Goal: Find specific page/section: Find specific page/section

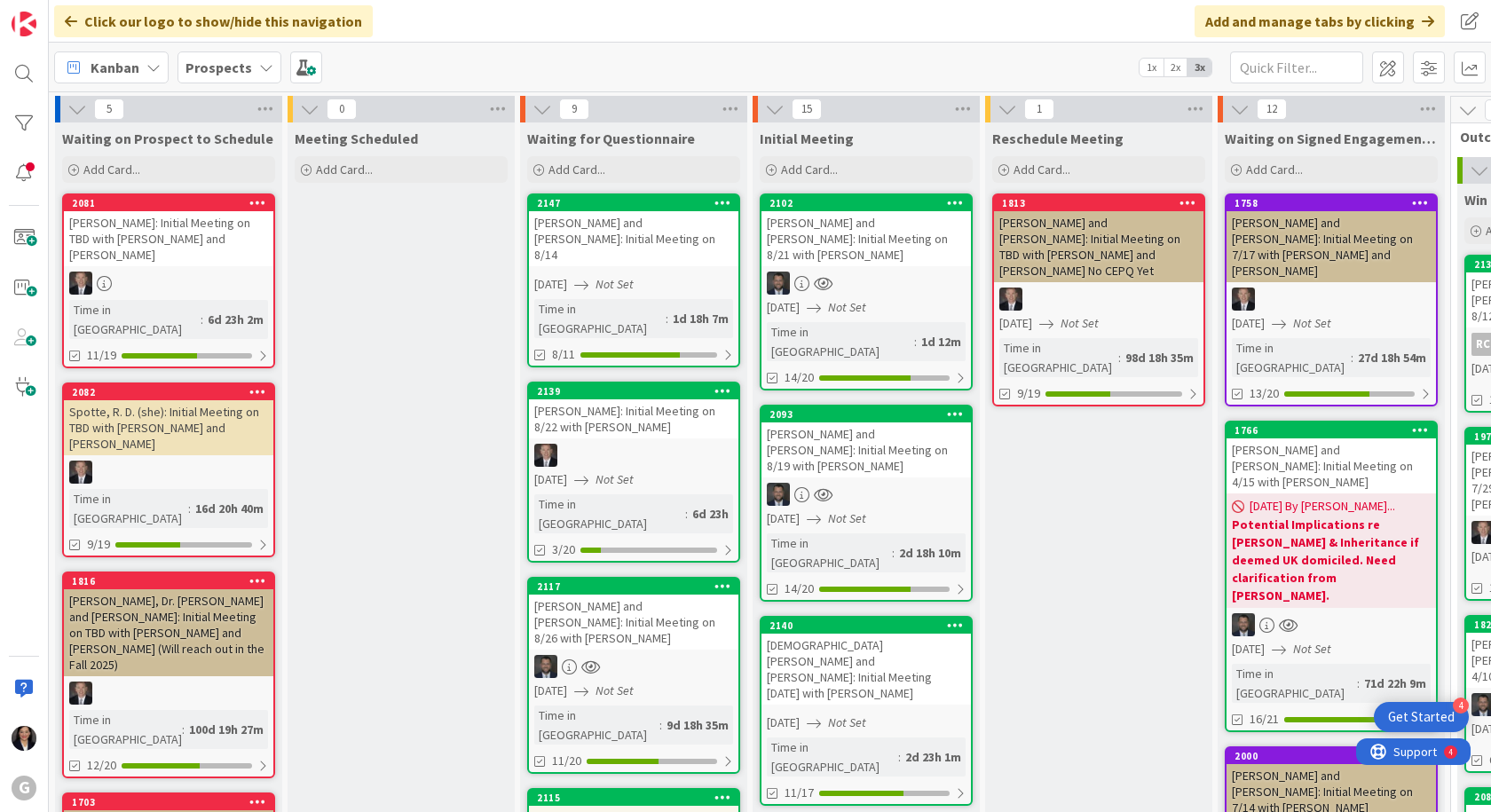
click at [201, 70] on b "Prospects" at bounding box center [219, 68] width 67 height 18
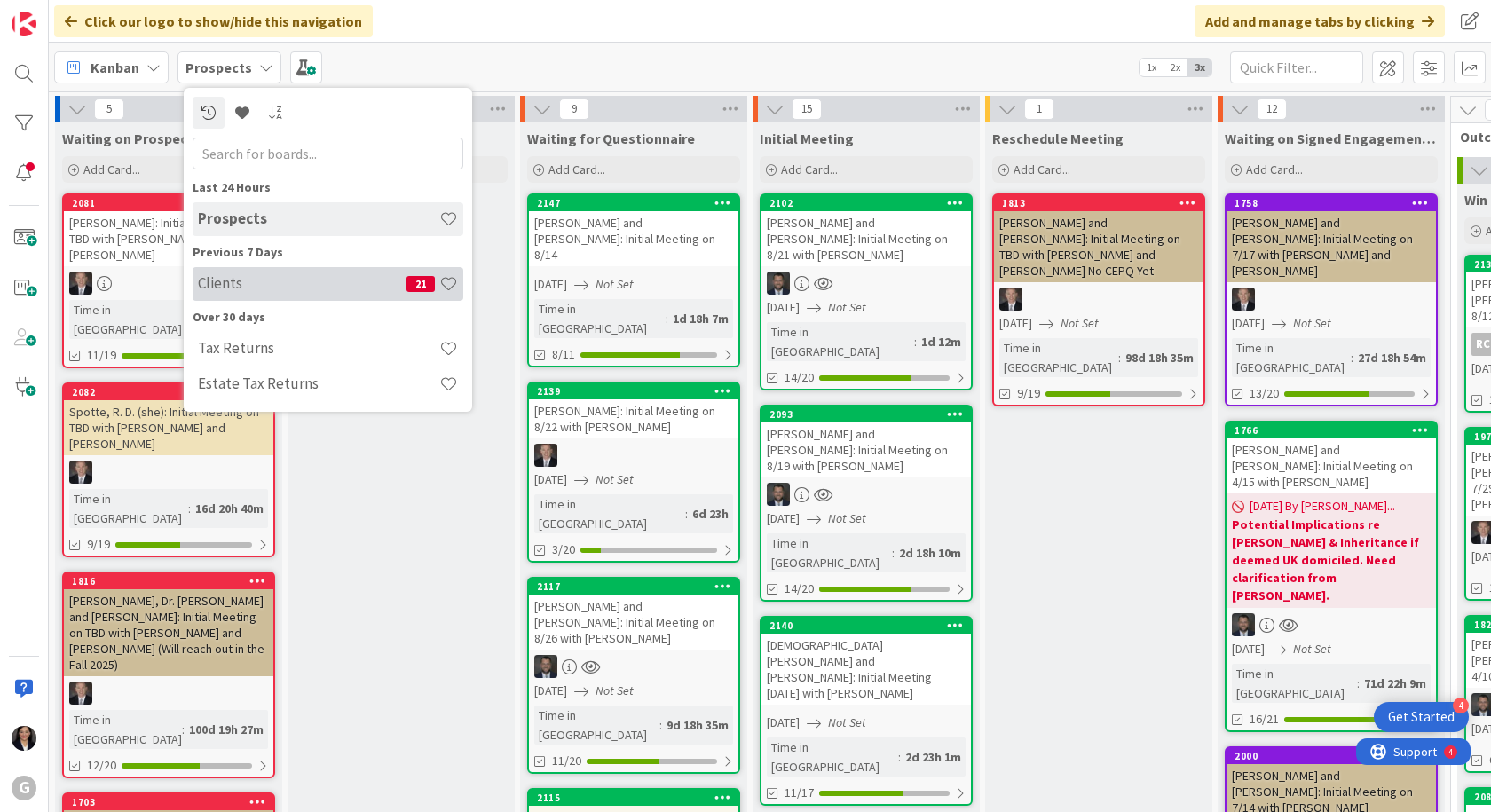
click at [225, 289] on h4 "Clients" at bounding box center [303, 283] width 209 height 18
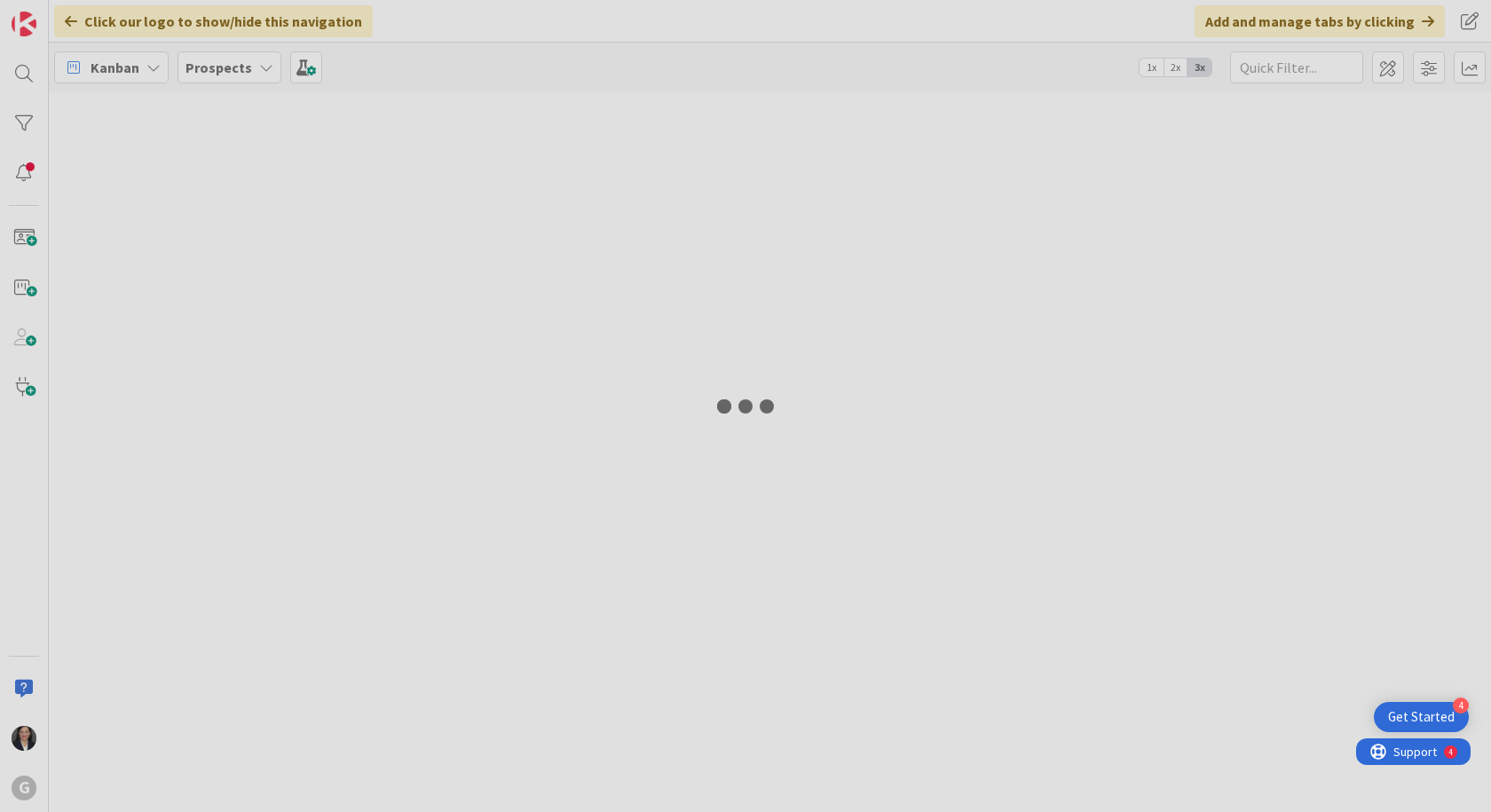
type input "[PERSON_NAME]"
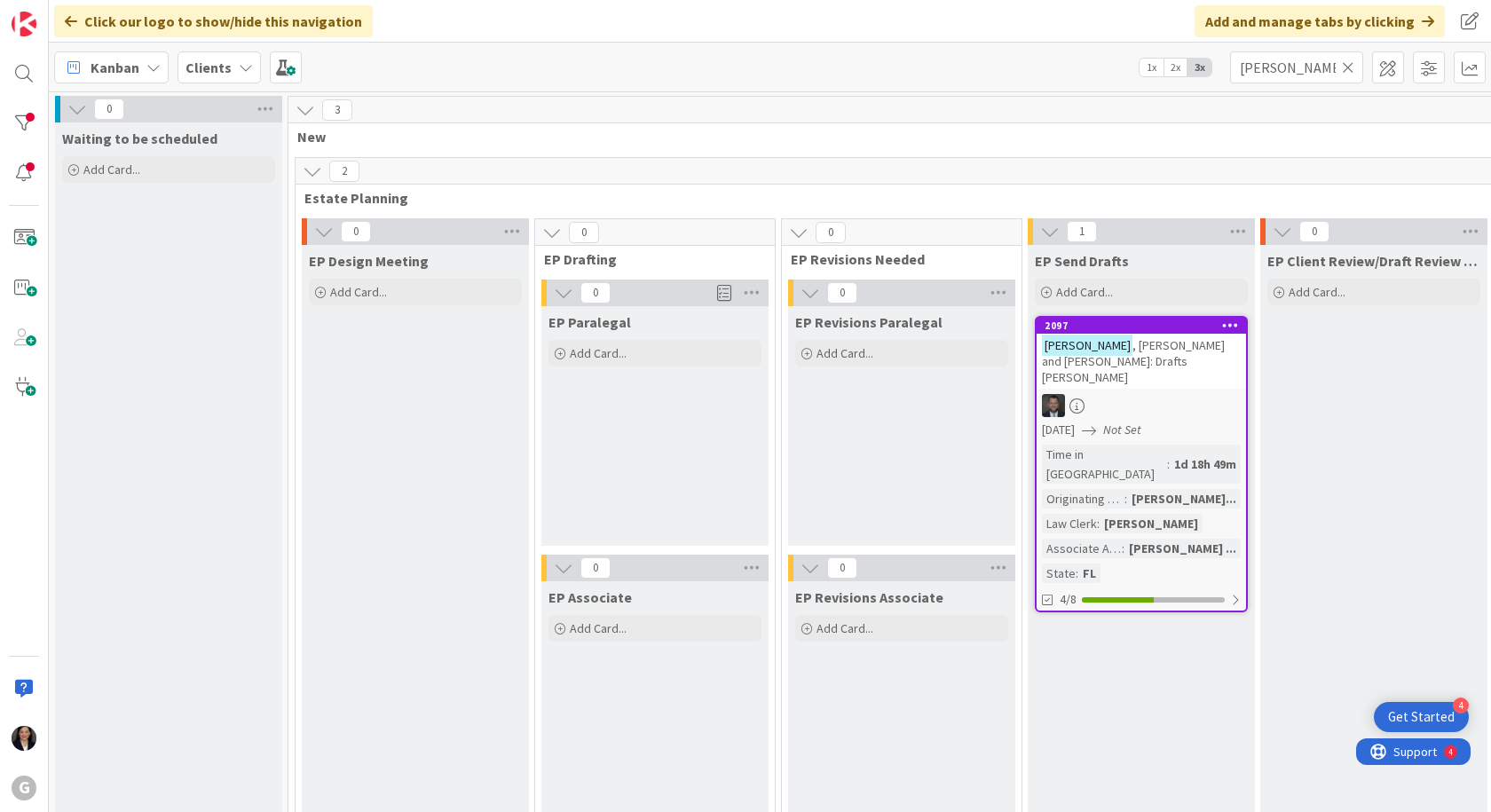
click at [1351, 72] on icon at bounding box center [1348, 68] width 12 height 16
click at [1290, 69] on input "text" at bounding box center [1296, 68] width 133 height 32
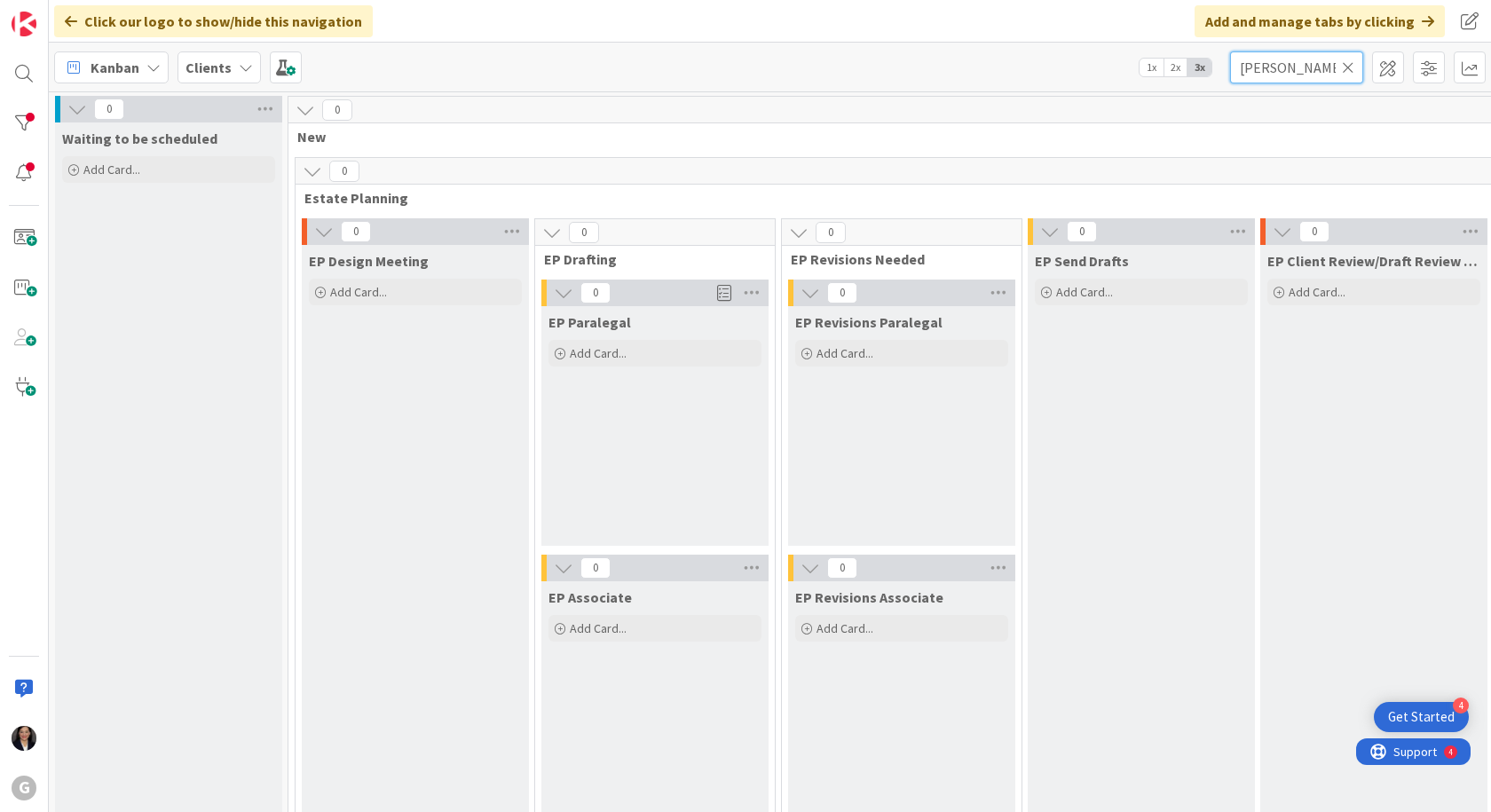
type input "[PERSON_NAME]"
click at [1349, 67] on icon at bounding box center [1348, 68] width 12 height 16
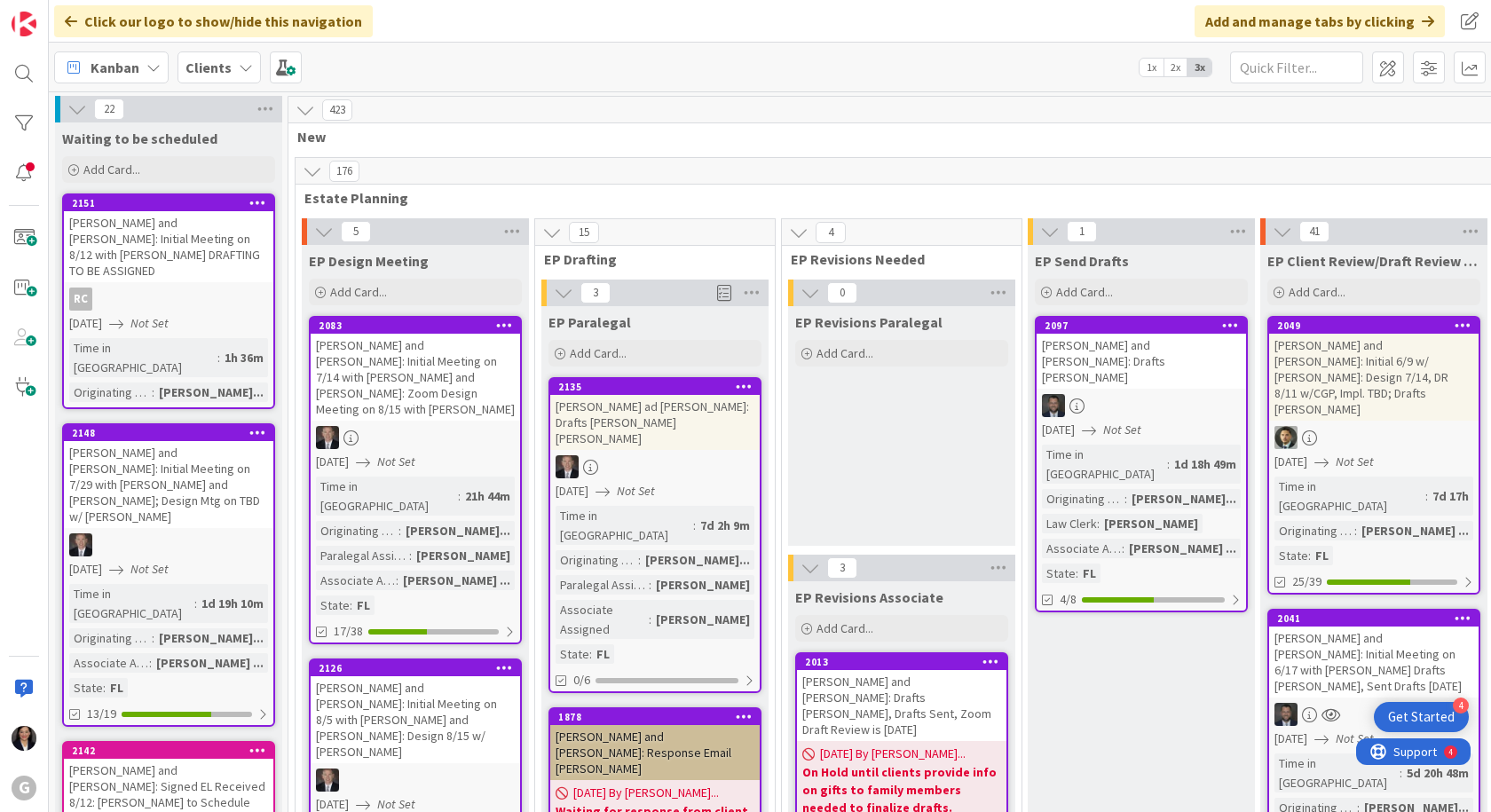
click at [229, 69] on div "Clients" at bounding box center [219, 68] width 83 height 32
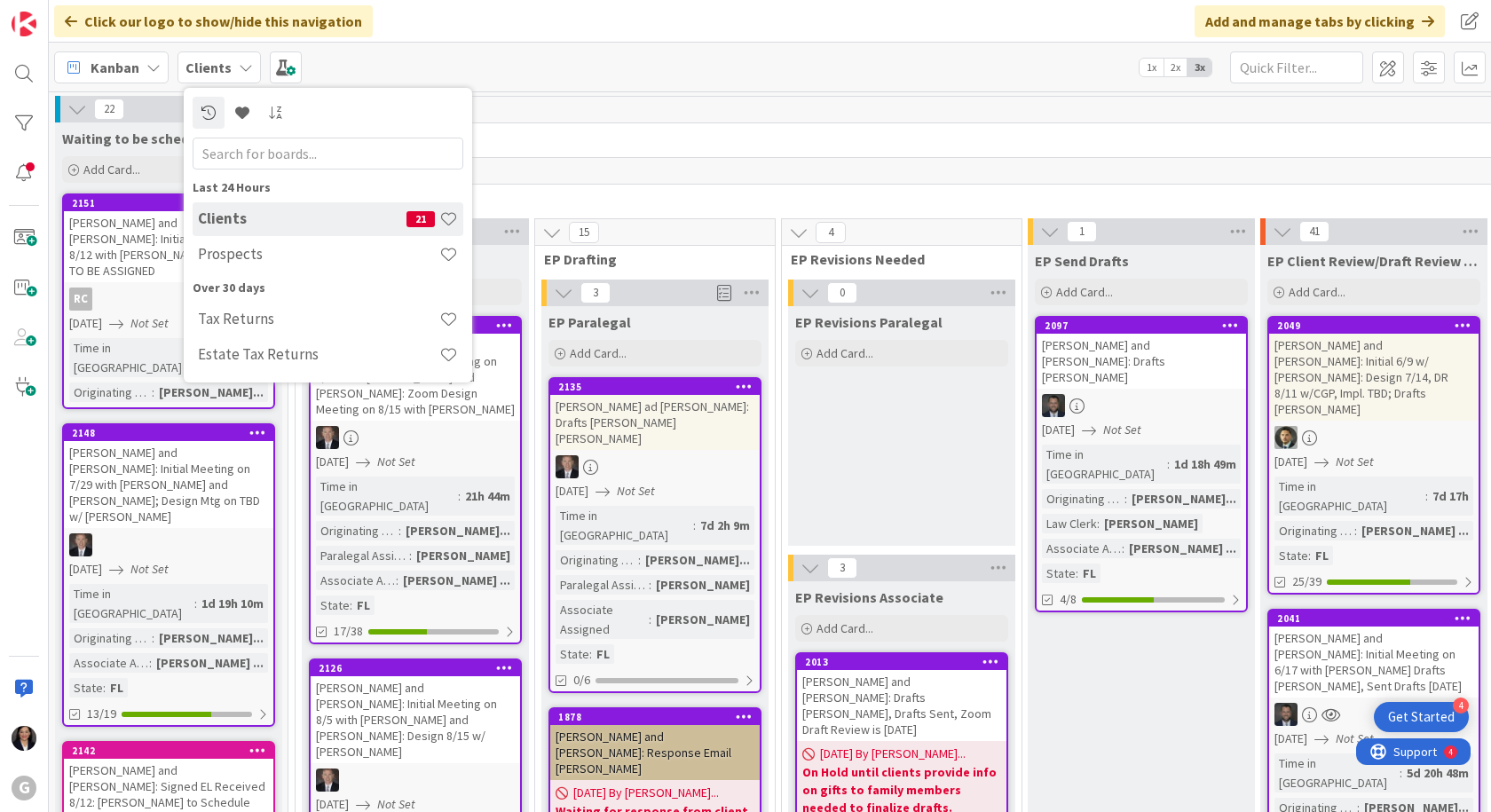
click at [491, 67] on div "Kanban Clients Last 24 Hours Clients 21 Prospects Over 30 days Tax Returns Esta…" at bounding box center [770, 67] width 1443 height 49
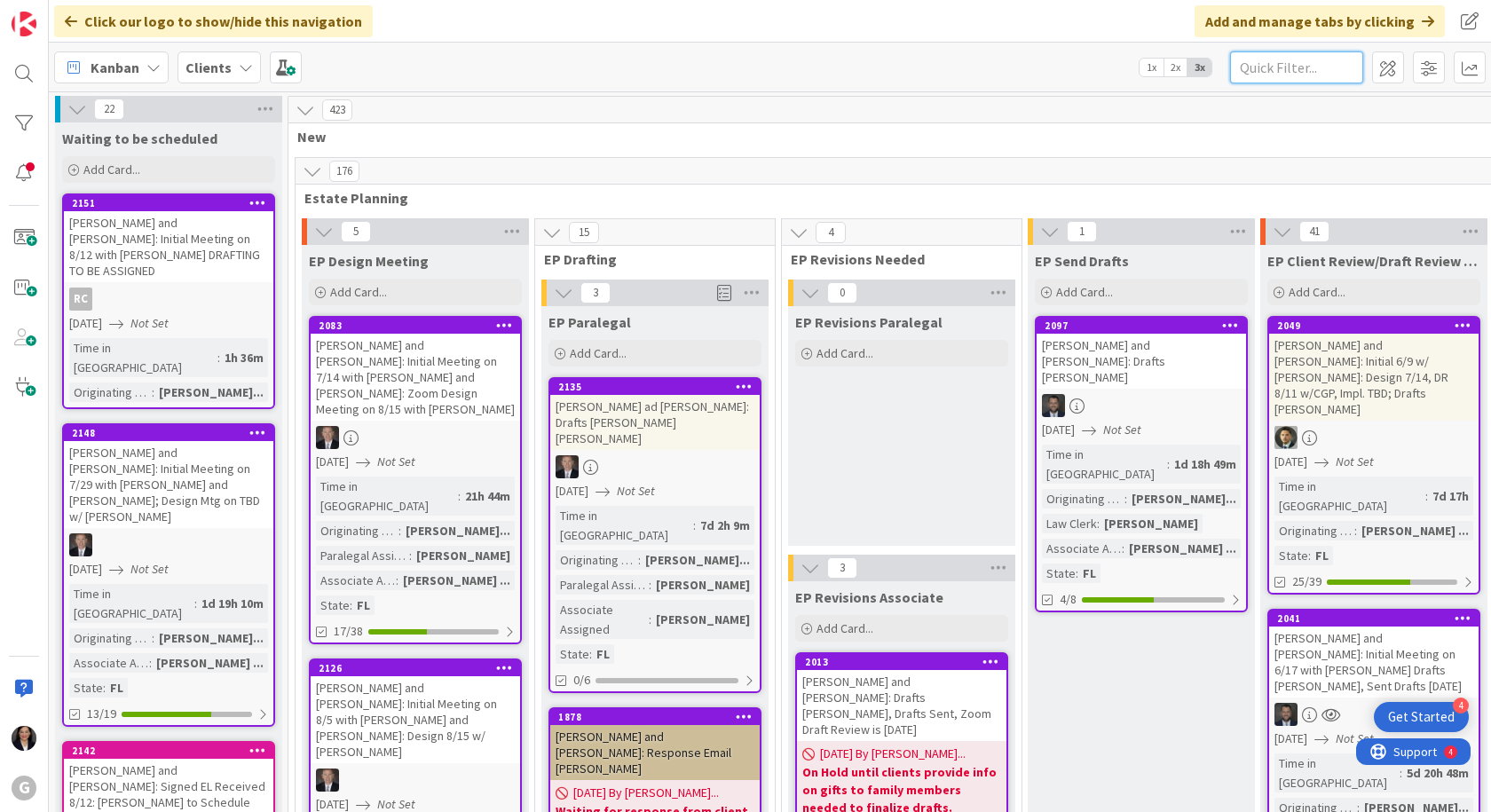
click at [1304, 72] on input "text" at bounding box center [1296, 68] width 133 height 32
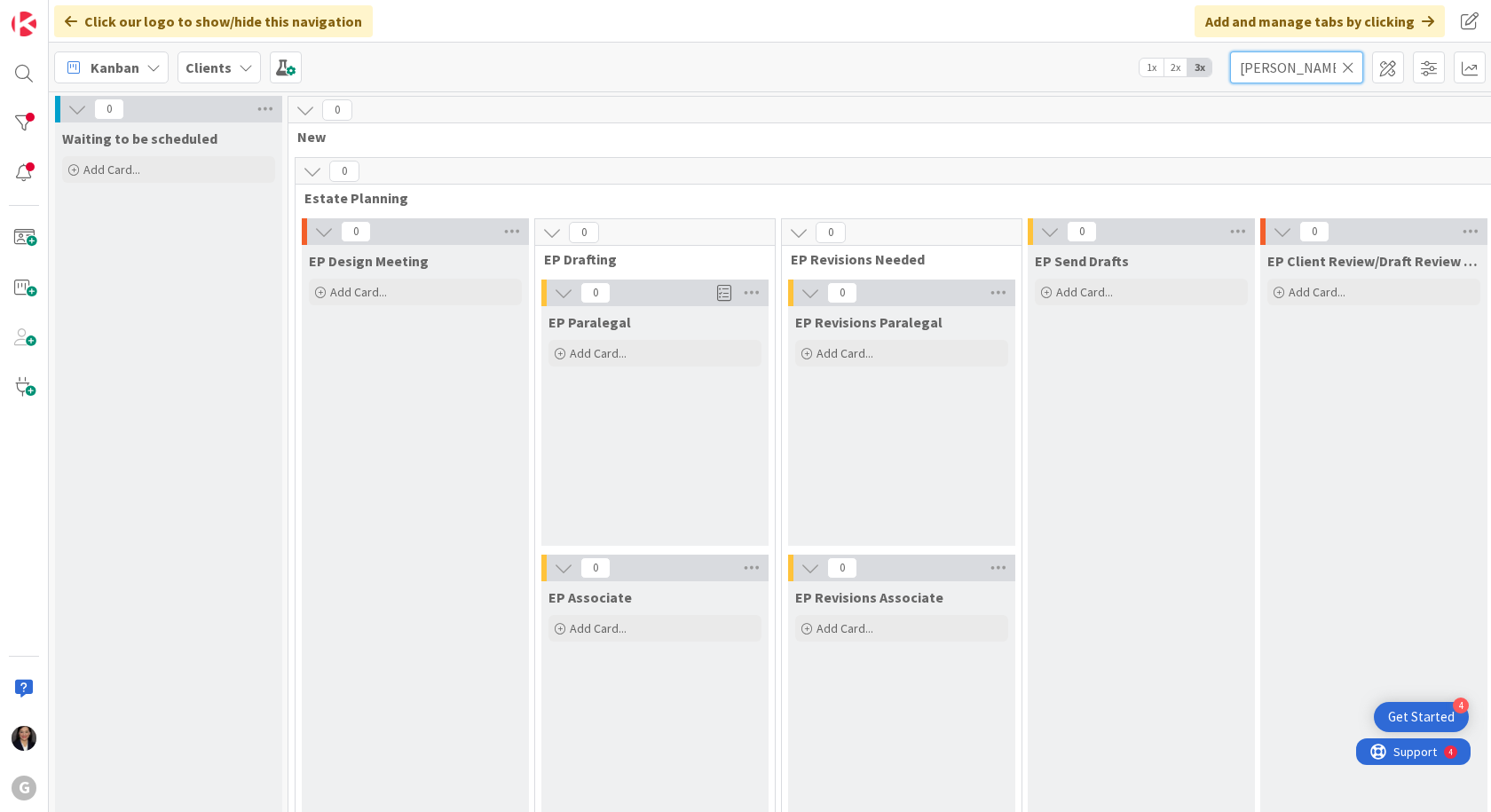
type input "[PERSON_NAME]"
click at [1345, 66] on icon at bounding box center [1348, 68] width 12 height 16
